Goal: Navigation & Orientation: Find specific page/section

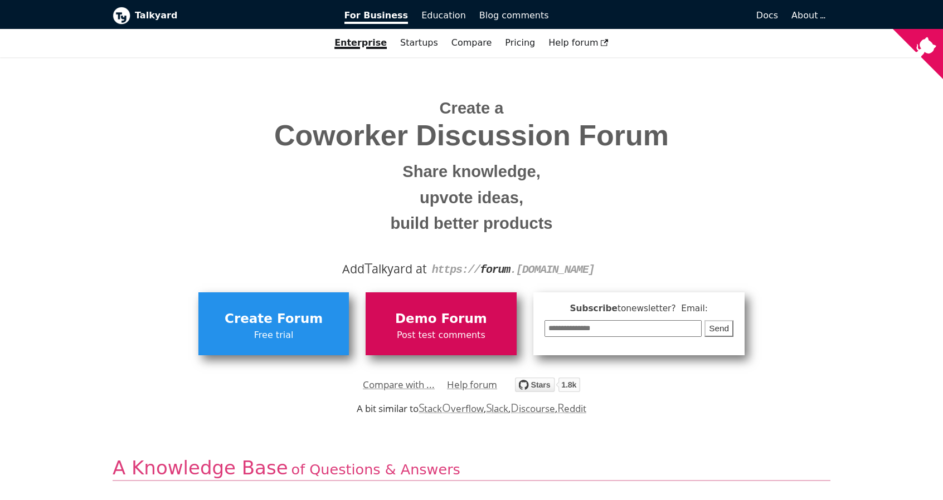
click at [471, 325] on span "Demo Forum" at bounding box center [440, 319] width 139 height 21
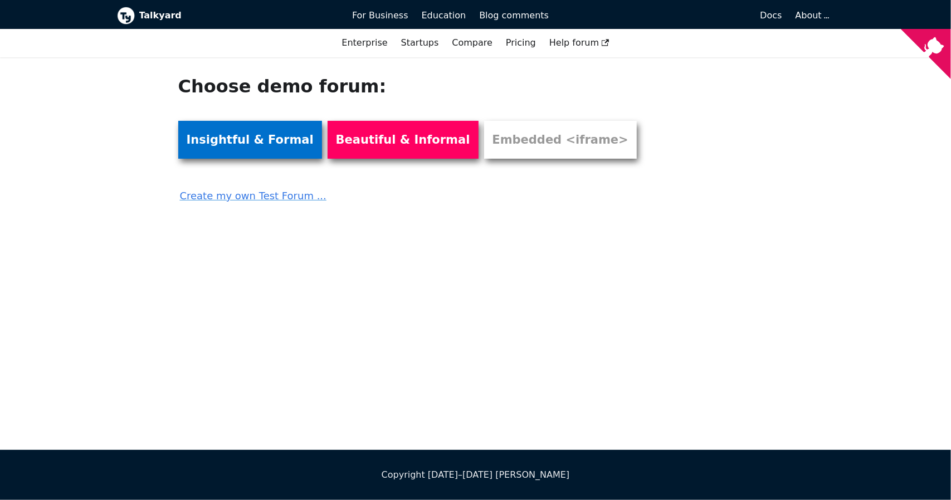
click at [270, 147] on link "Insightful & Formal" at bounding box center [250, 140] width 144 height 38
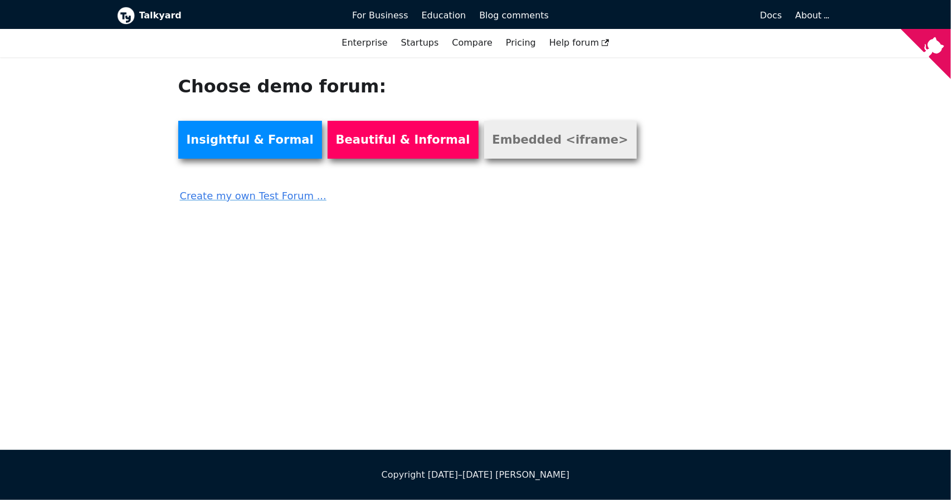
click at [512, 147] on link "Embedded <iframe>" at bounding box center [560, 140] width 153 height 38
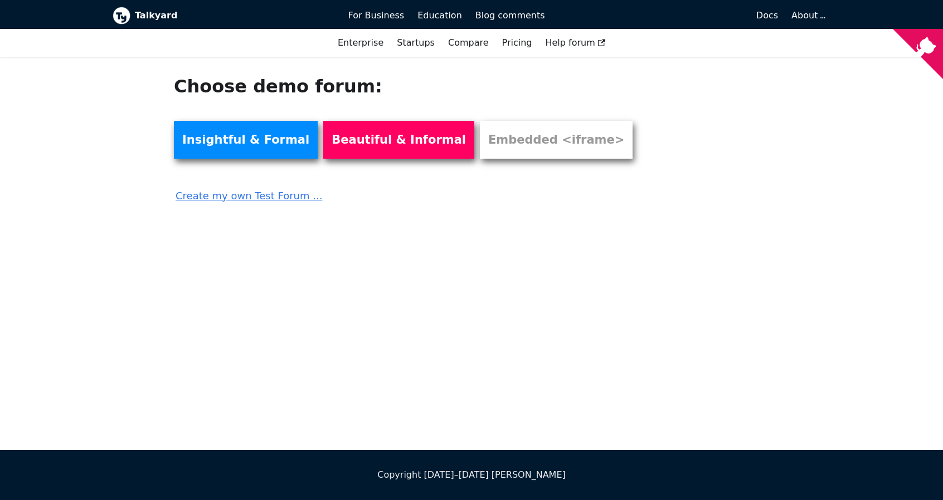
click at [271, 199] on link "Create my own Test Forum ..." at bounding box center [410, 192] width 472 height 25
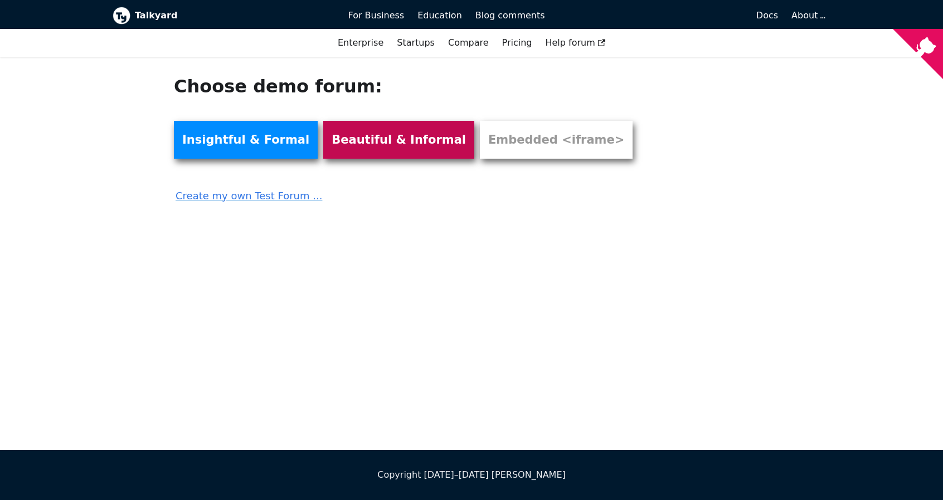
click at [390, 143] on link "Beautiful & Informal" at bounding box center [398, 140] width 151 height 38
